Goal: Information Seeking & Learning: Learn about a topic

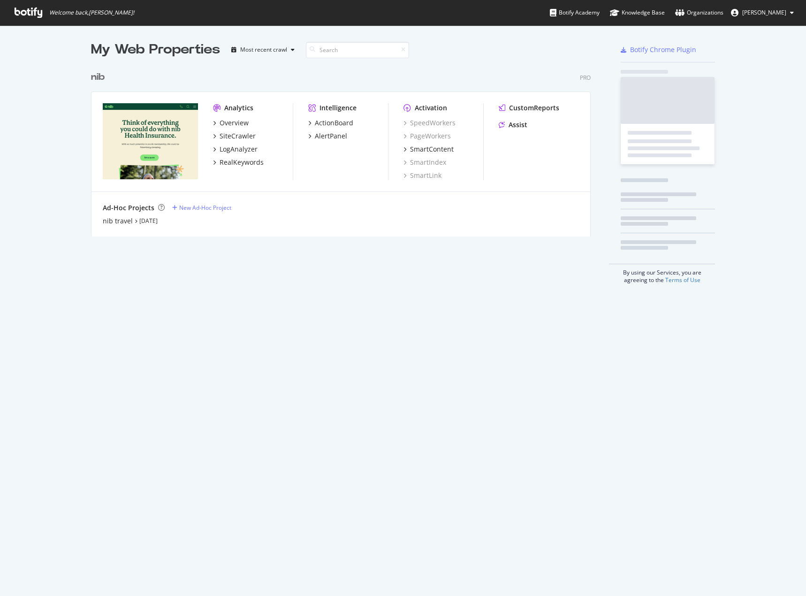
scroll to position [589, 792]
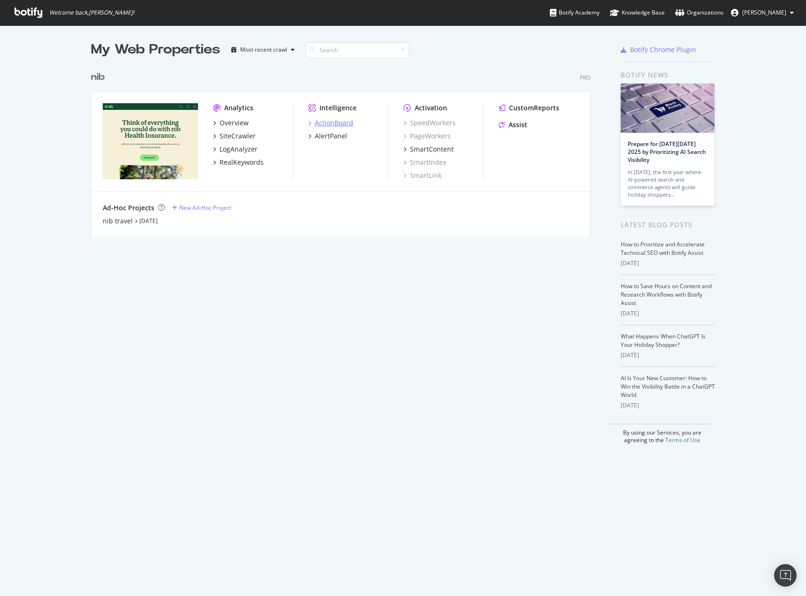
click at [331, 122] on div "ActionBoard" at bounding box center [334, 122] width 38 height 9
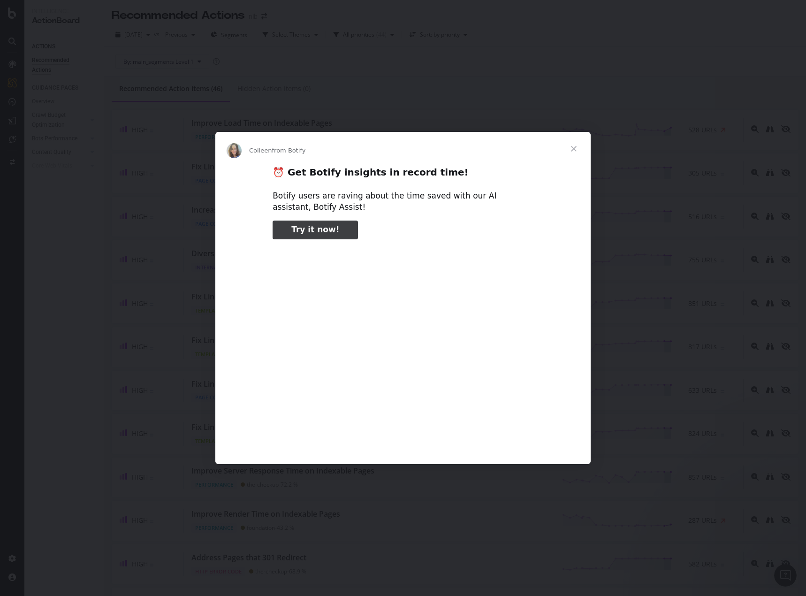
type input "3296666"
click at [573, 151] on span "Close" at bounding box center [574, 149] width 34 height 34
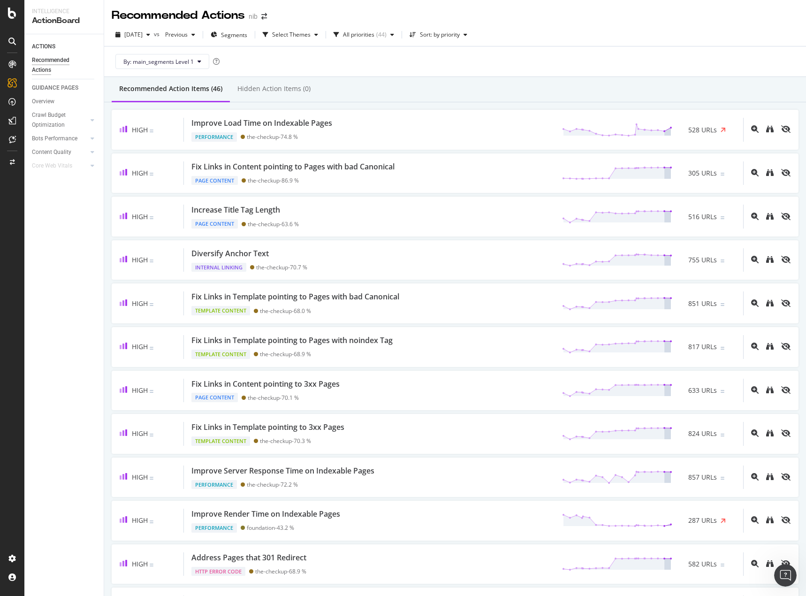
click at [91, 280] on div "ACTIONS Recommended Actions GUIDANCE PAGES Overview Crawl Budget Optimization L…" at bounding box center [63, 315] width 79 height 562
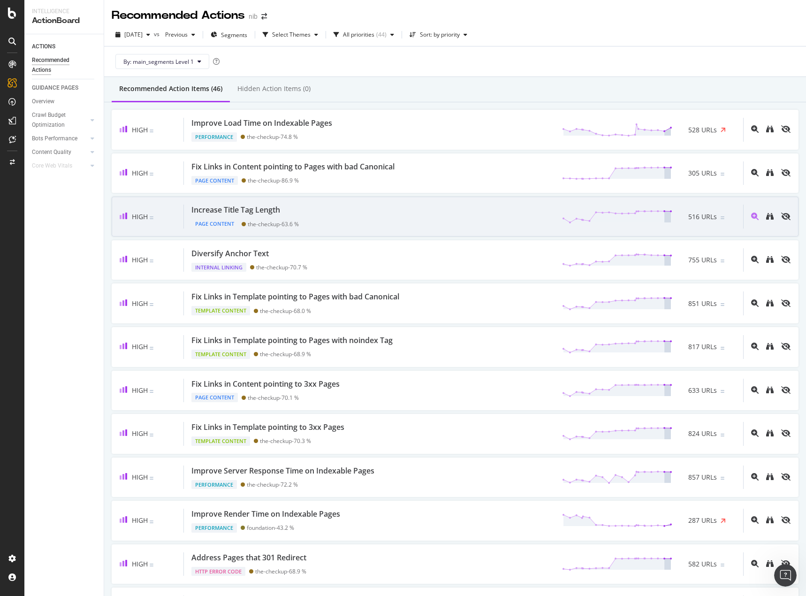
click at [266, 207] on div "Increase Title Tag Length" at bounding box center [235, 210] width 89 height 11
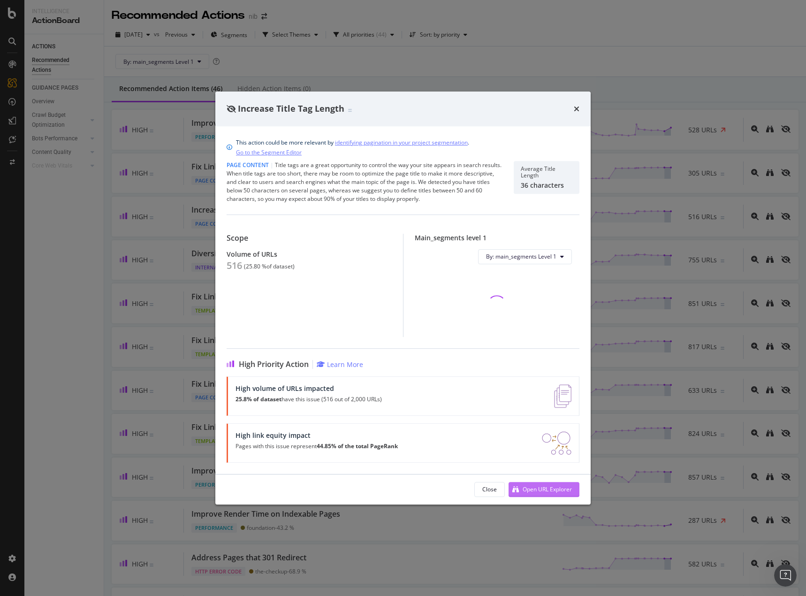
click at [560, 491] on div "Open URL Explorer" at bounding box center [547, 489] width 49 height 8
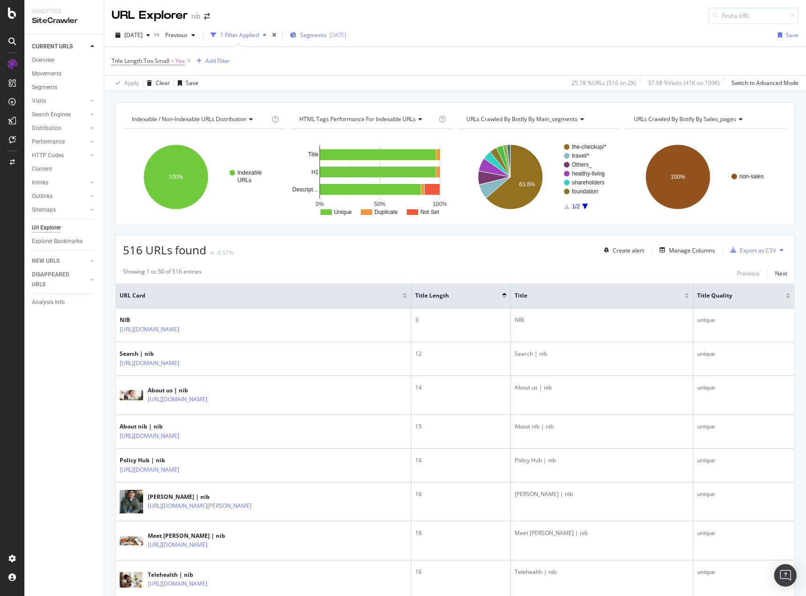
click at [327, 33] on span "Segments" at bounding box center [313, 35] width 26 height 8
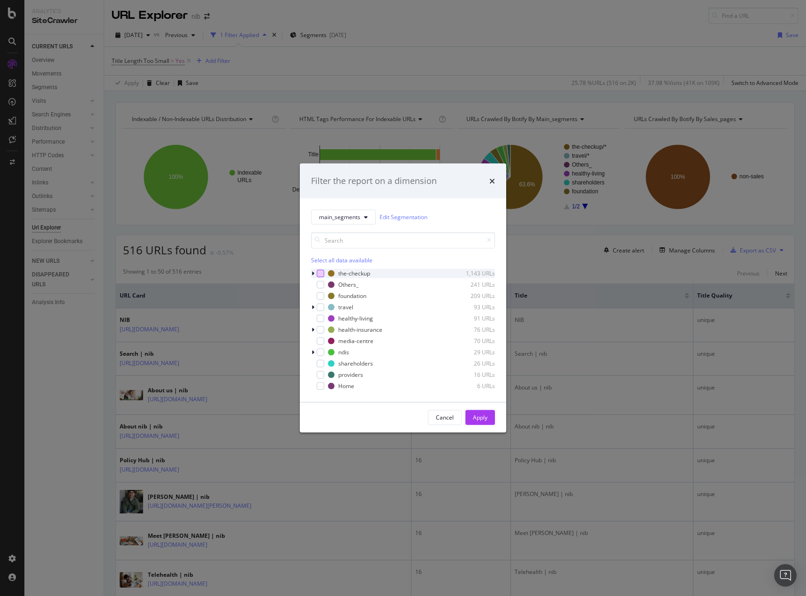
click at [323, 273] on div "modal" at bounding box center [321, 273] width 8 height 8
click at [313, 331] on icon "modal" at bounding box center [313, 330] width 3 height 6
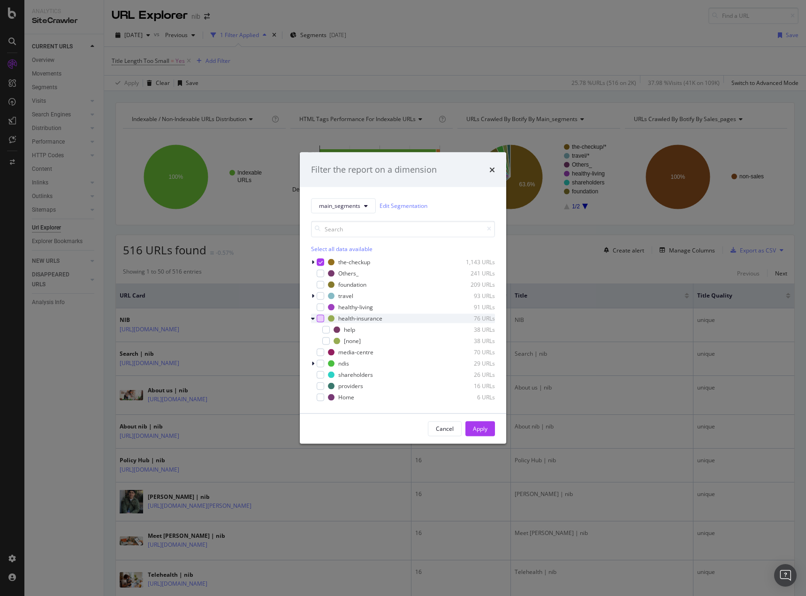
click at [321, 320] on div "modal" at bounding box center [321, 318] width 8 height 8
click at [480, 430] on div "Apply" at bounding box center [480, 429] width 15 height 8
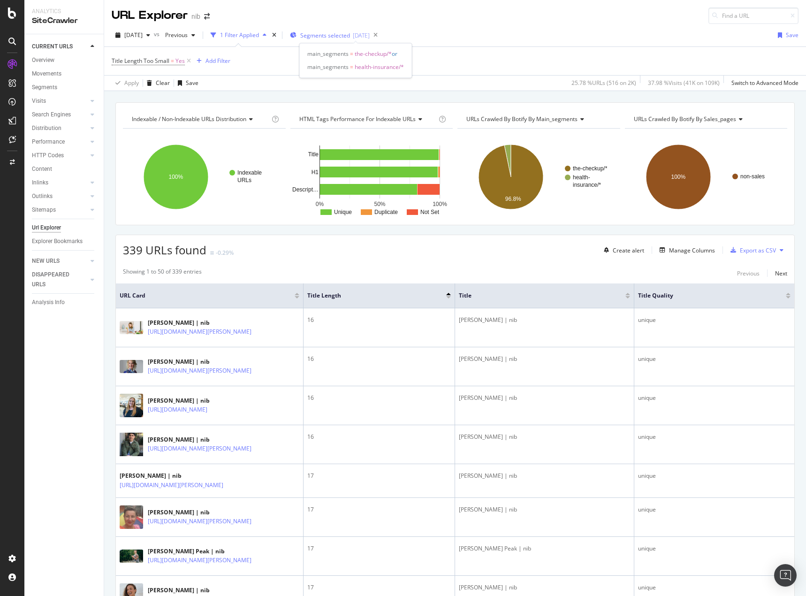
click at [350, 36] on span "Segments selected" at bounding box center [325, 35] width 50 height 8
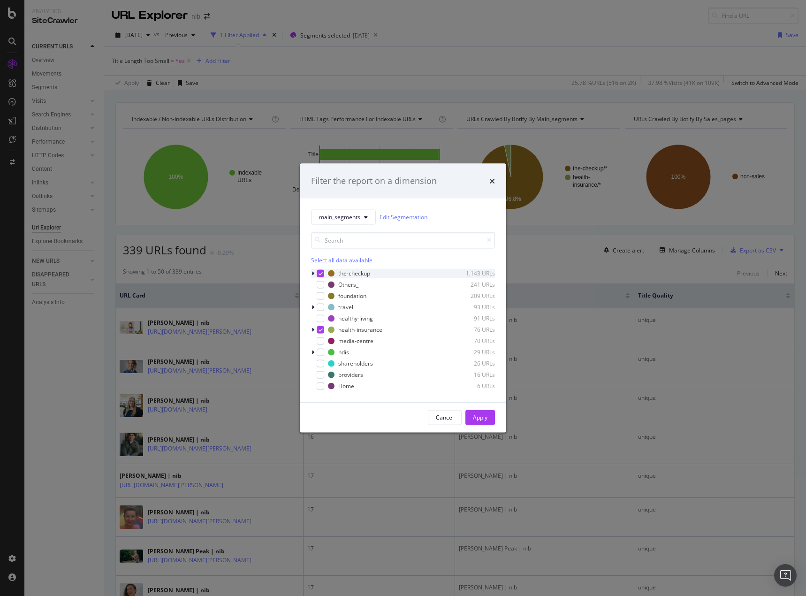
click at [312, 274] on icon "modal" at bounding box center [313, 273] width 3 height 6
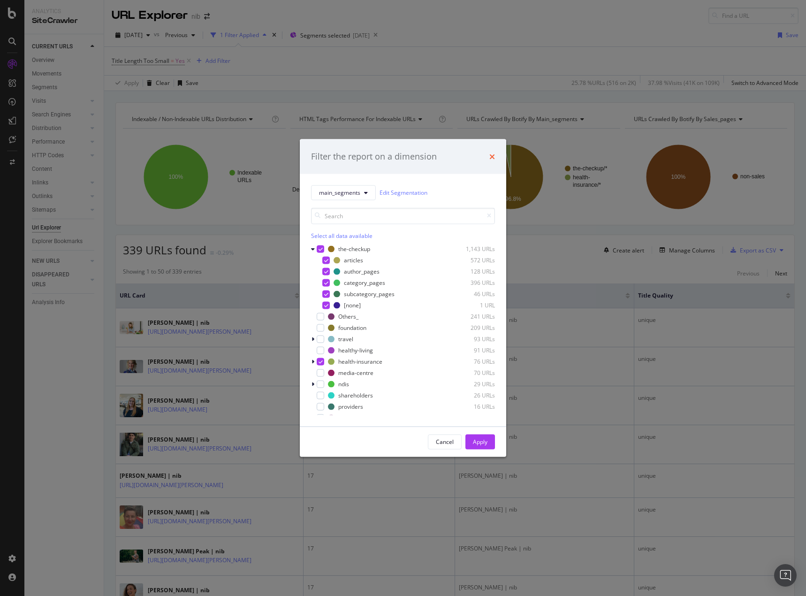
click at [491, 158] on icon "times" at bounding box center [492, 157] width 6 height 8
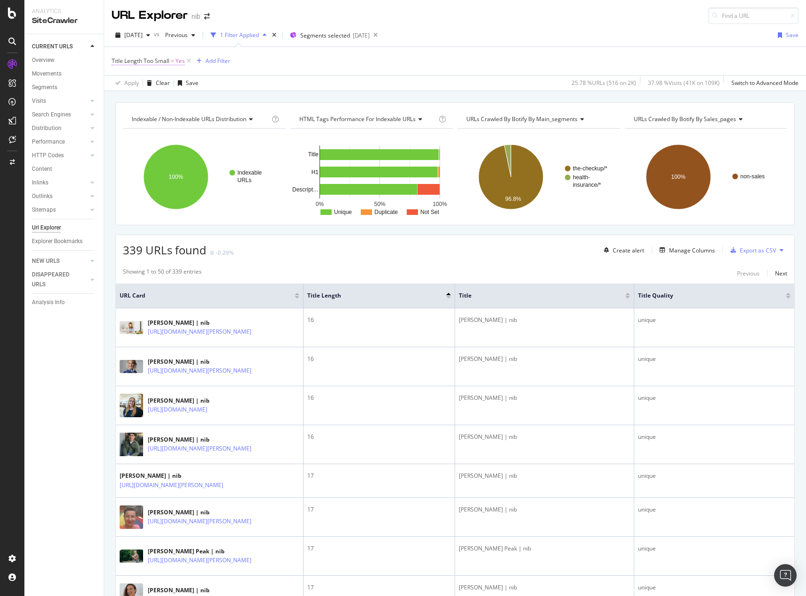
click at [144, 59] on span "Title Length Too Small" at bounding box center [141, 61] width 58 height 8
click at [278, 63] on div "Title Length Too Small = Yes Add Filter" at bounding box center [455, 61] width 687 height 28
click at [448, 295] on div at bounding box center [448, 294] width 5 height 2
click at [448, 297] on div at bounding box center [448, 297] width 5 height 2
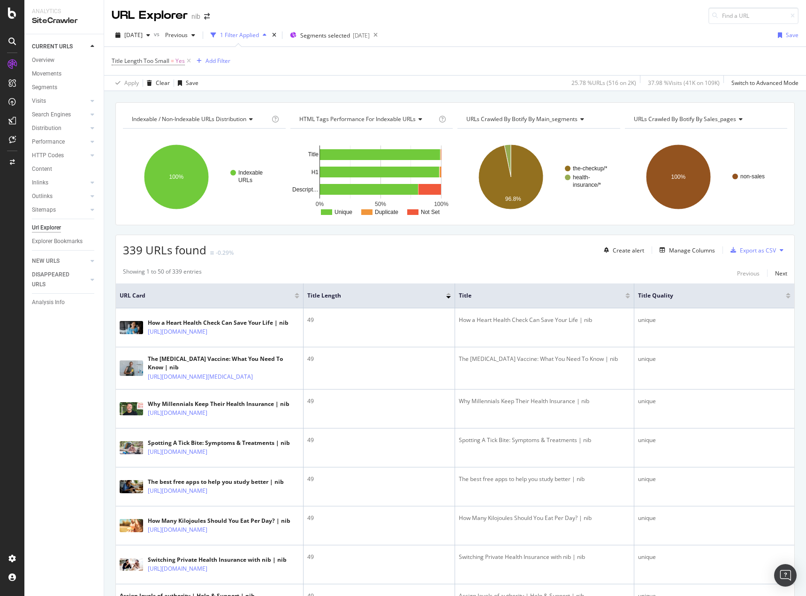
click at [449, 293] on div at bounding box center [448, 294] width 5 height 2
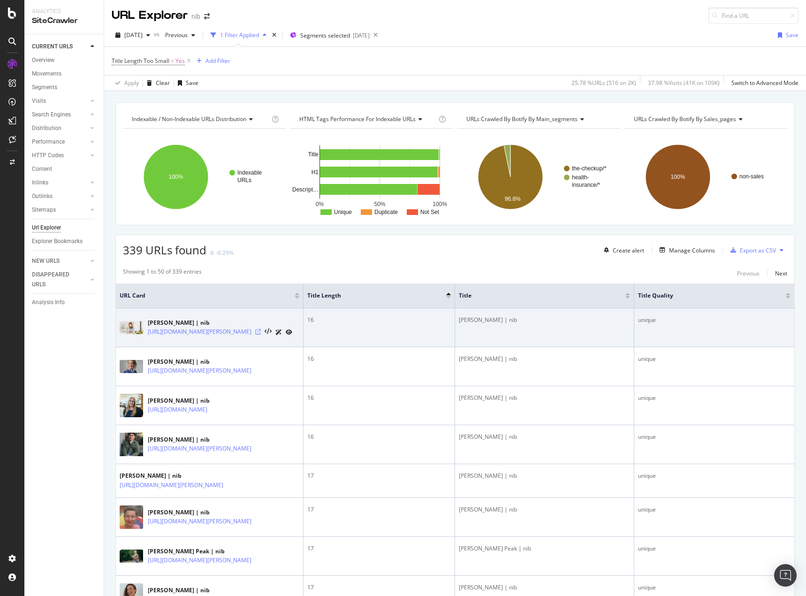
click at [261, 335] on icon at bounding box center [258, 332] width 6 height 6
